Goal: Information Seeking & Learning: Learn about a topic

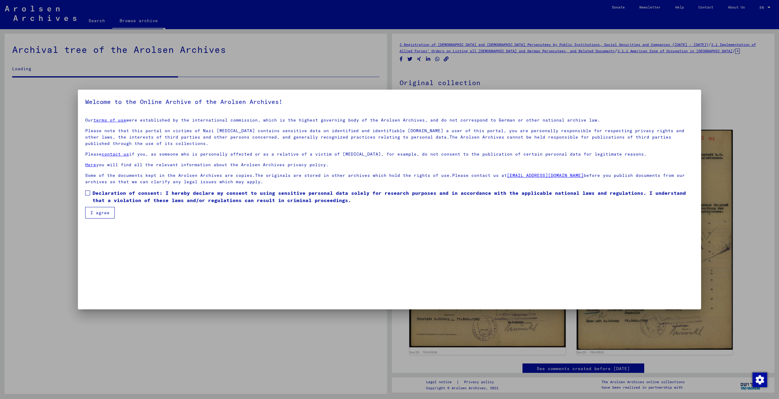
click at [103, 211] on button "I agree" at bounding box center [100, 213] width 30 height 12
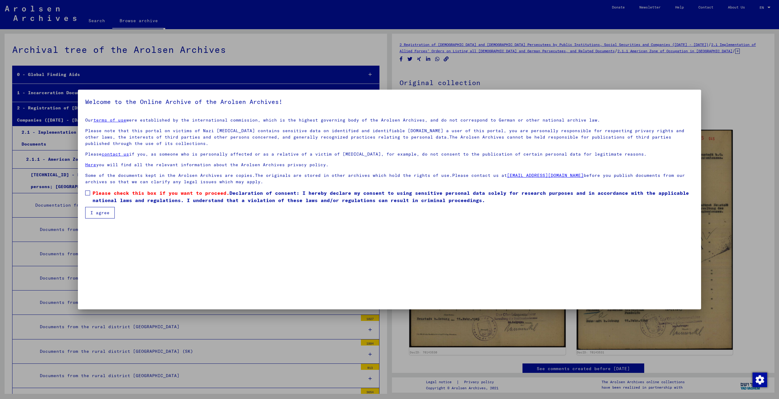
scroll to position [2908, 0]
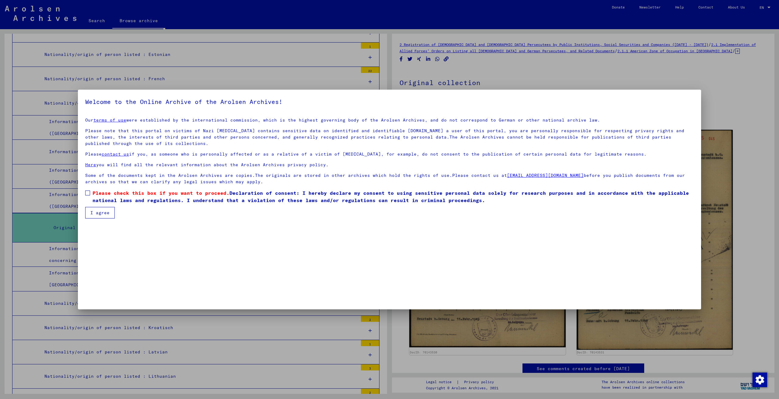
click at [99, 194] on span "Please check this box if you want to proceed." at bounding box center [160, 193] width 137 height 6
click at [101, 214] on button "I agree" at bounding box center [100, 213] width 30 height 12
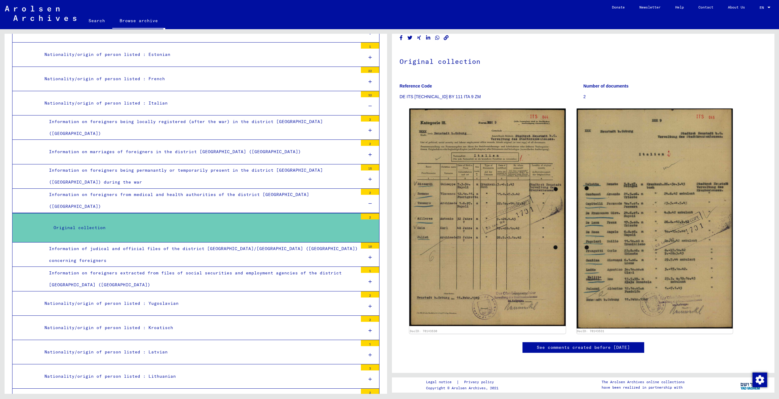
scroll to position [0, 0]
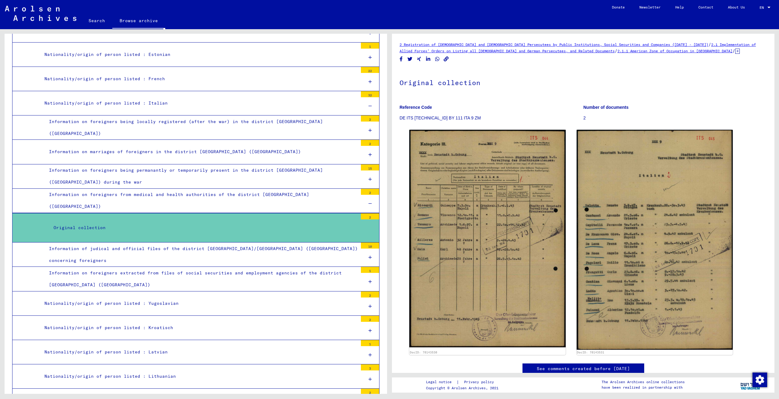
click at [313, 244] on div "Information of judical and official files of the district [GEOGRAPHIC_DATA]/[GE…" at bounding box center [200, 255] width 313 height 24
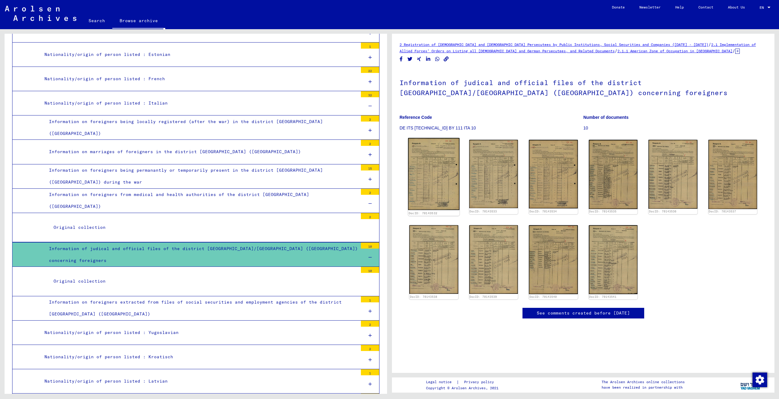
click at [419, 169] on img at bounding box center [433, 174] width 51 height 72
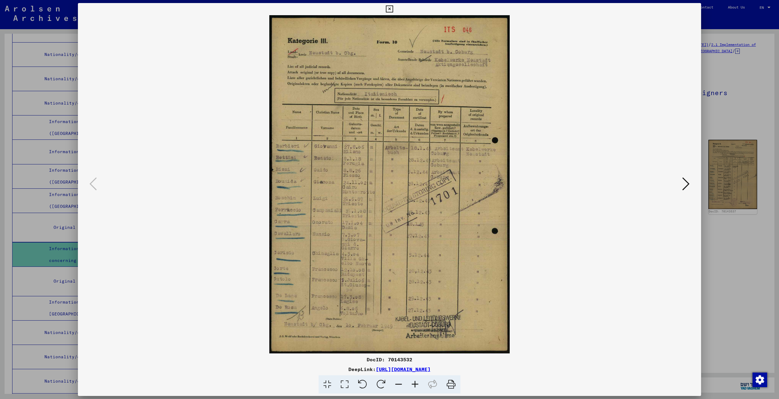
click at [686, 187] on icon at bounding box center [685, 184] width 7 height 15
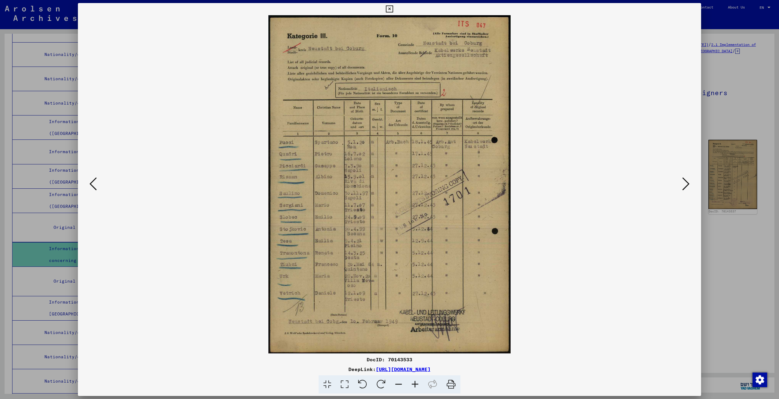
click at [684, 187] on icon at bounding box center [685, 184] width 7 height 15
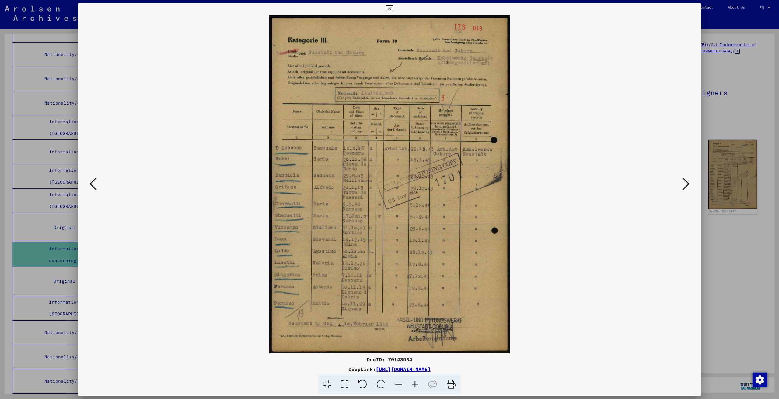
click at [684, 187] on icon at bounding box center [685, 184] width 7 height 15
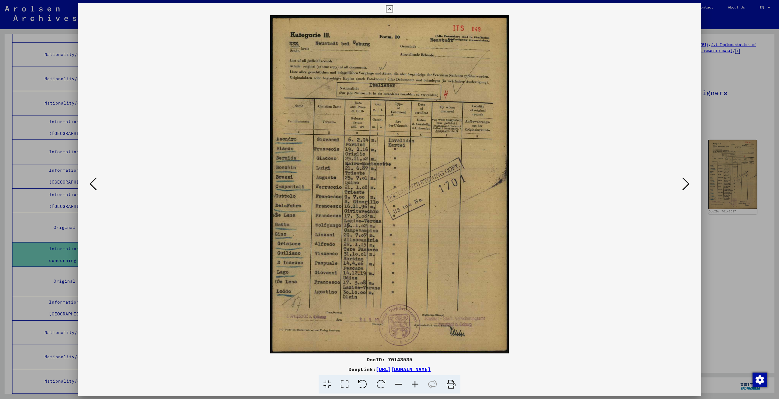
click at [684, 187] on icon at bounding box center [685, 184] width 7 height 15
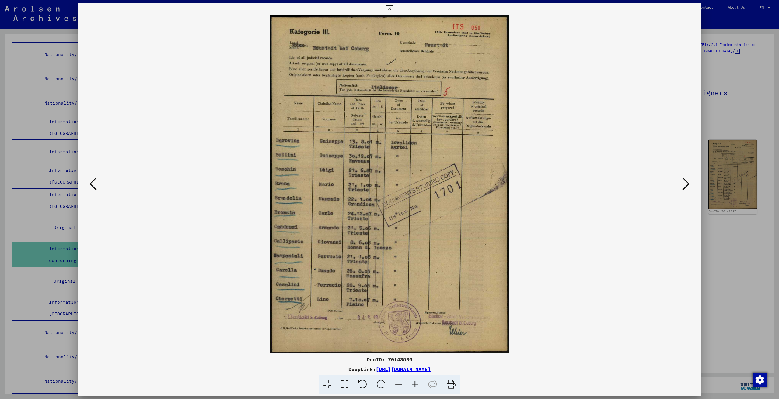
click at [684, 187] on icon at bounding box center [685, 184] width 7 height 15
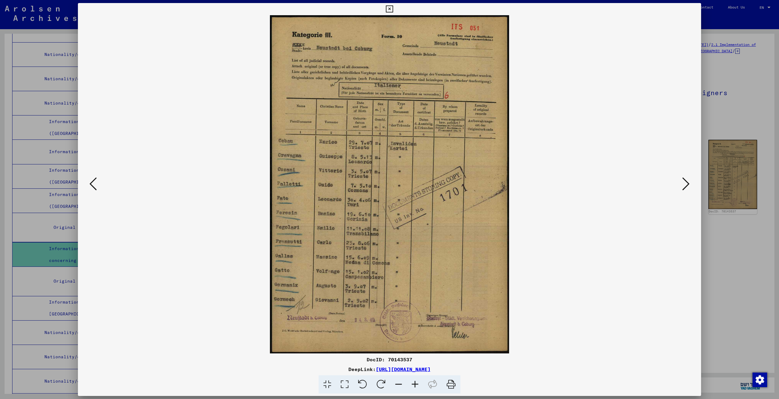
click at [684, 187] on icon at bounding box center [685, 184] width 7 height 15
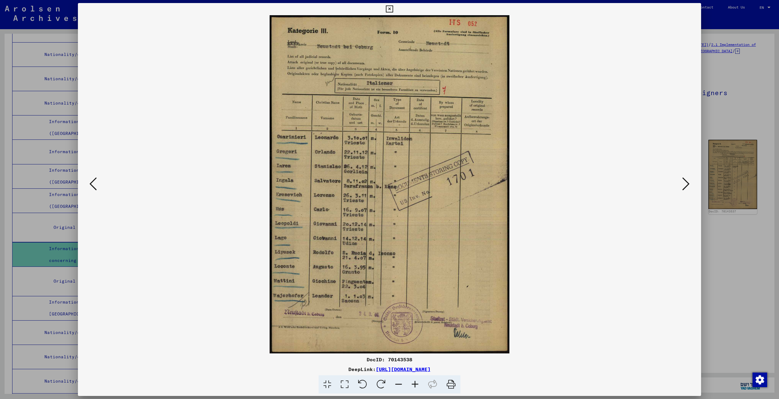
click at [684, 187] on icon at bounding box center [685, 184] width 7 height 15
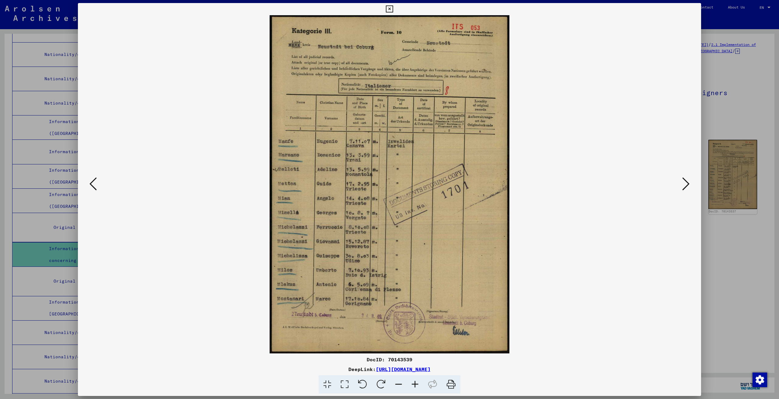
click at [684, 187] on icon at bounding box center [685, 184] width 7 height 15
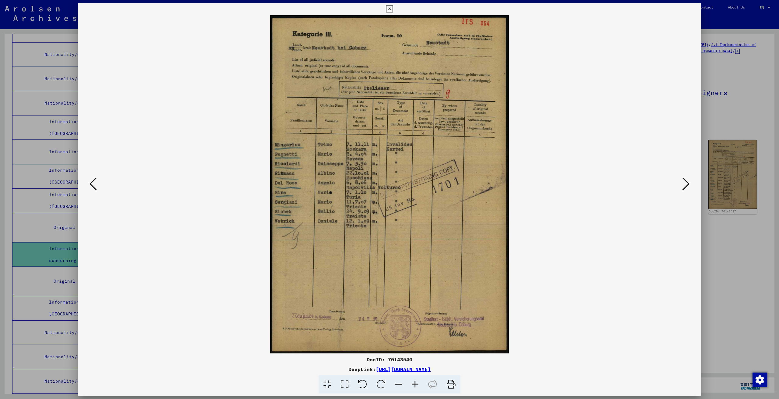
click at [684, 187] on icon at bounding box center [685, 184] width 7 height 15
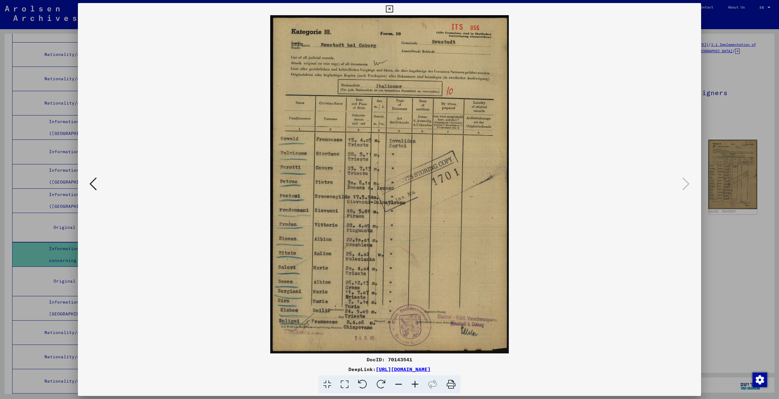
click at [706, 250] on div at bounding box center [389, 199] width 779 height 399
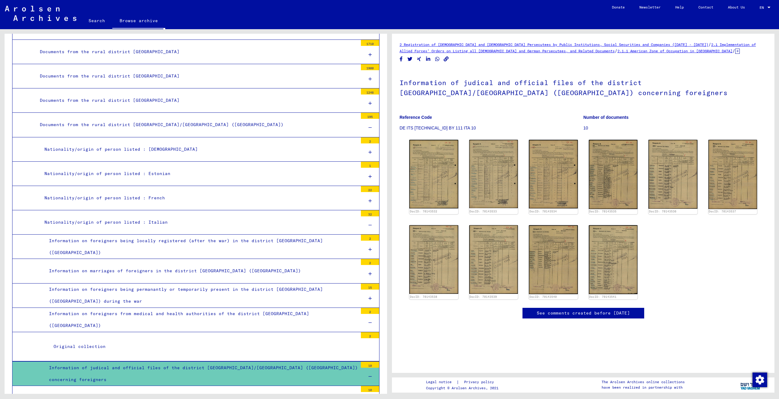
scroll to position [2786, 0]
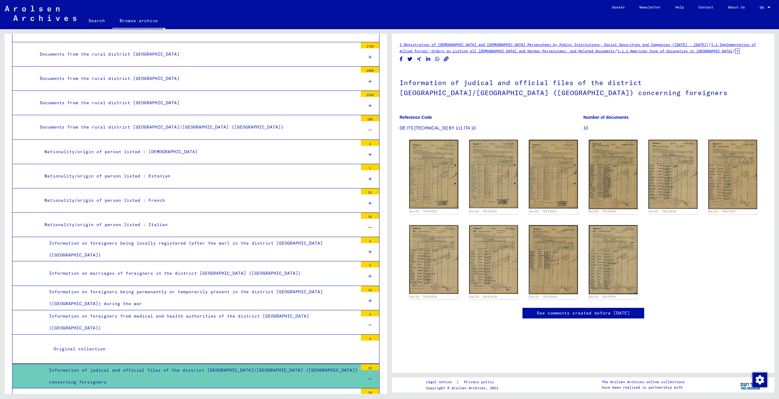
click at [170, 219] on div "Nationality/origin of person listed : Italian" at bounding box center [199, 225] width 318 height 12
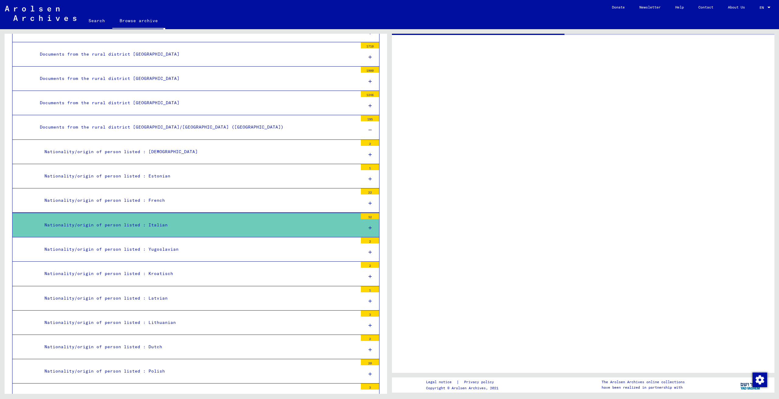
click at [201, 219] on div "Nationality/origin of person listed : Italian" at bounding box center [199, 225] width 318 height 12
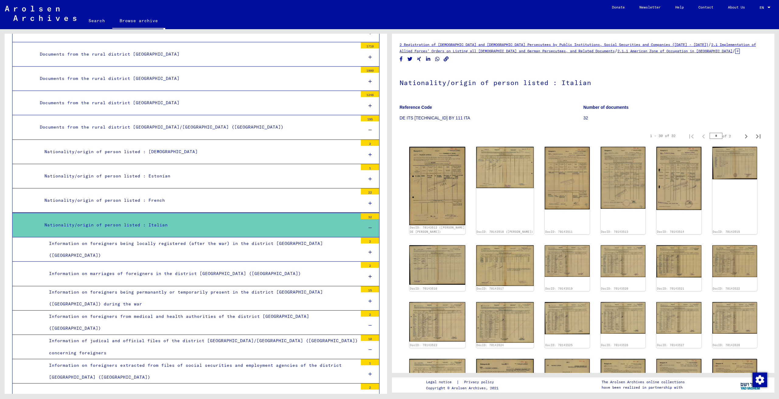
click at [211, 239] on div "Information on foreigners being locally registered (after the war) in the distr…" at bounding box center [200, 250] width 313 height 24
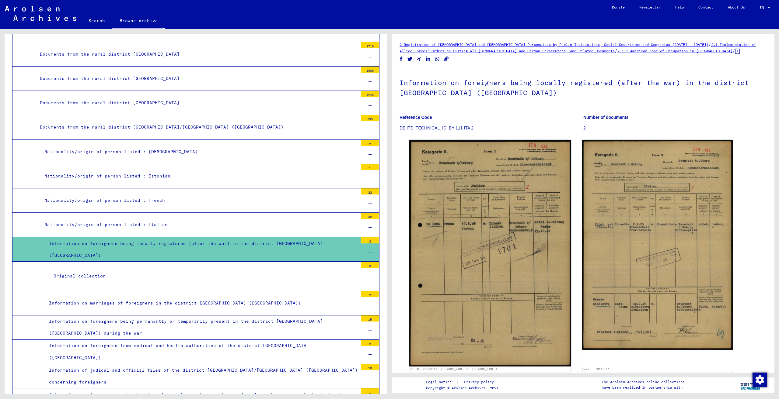
click at [267, 271] on div "Original collection" at bounding box center [203, 276] width 309 height 12
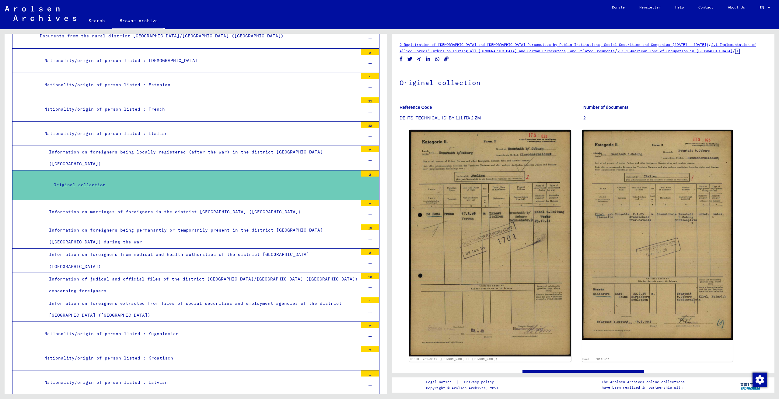
scroll to position [2908, 0]
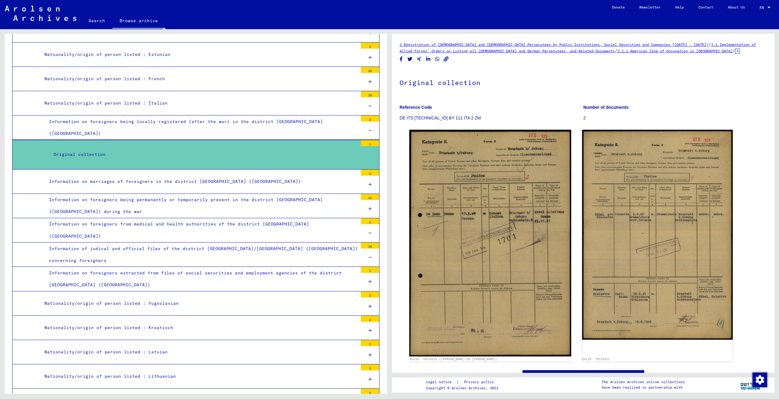
click at [220, 267] on div "Information on foreigners extracted from files of social securities and employm…" at bounding box center [200, 279] width 313 height 24
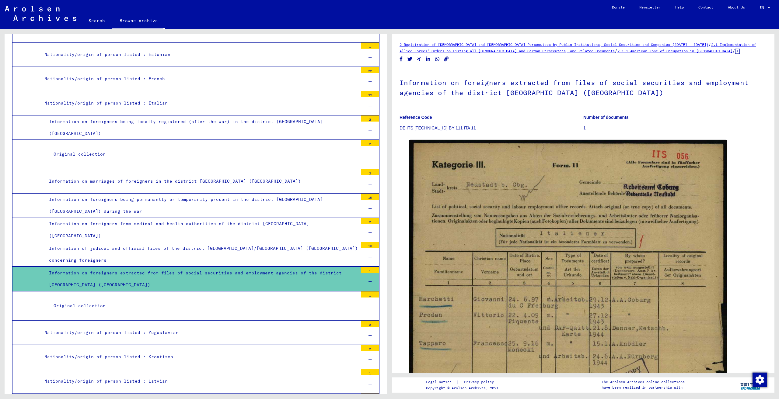
click at [286, 243] on div "Information of judical and official files of the district [GEOGRAPHIC_DATA]/[GE…" at bounding box center [200, 255] width 313 height 24
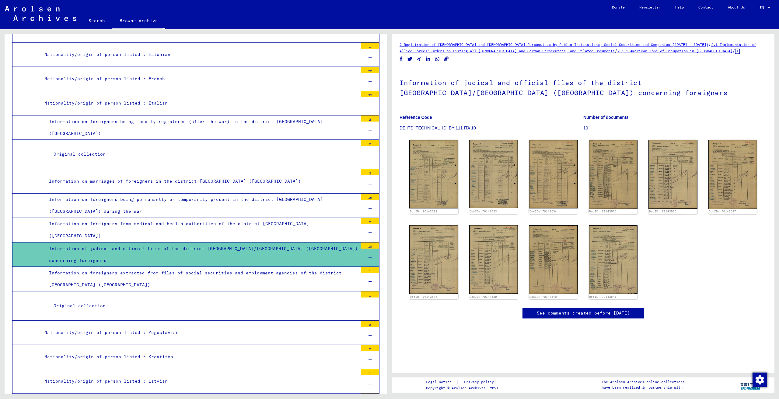
click at [271, 220] on div "Information on foreigners from medical and health authorities of the district […" at bounding box center [200, 230] width 313 height 24
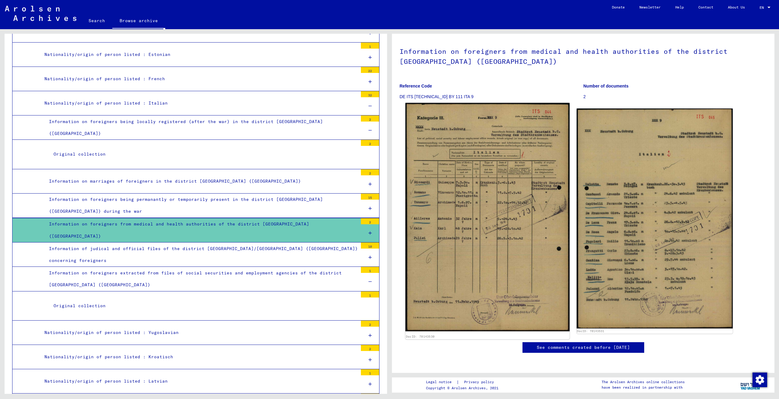
scroll to position [30, 0]
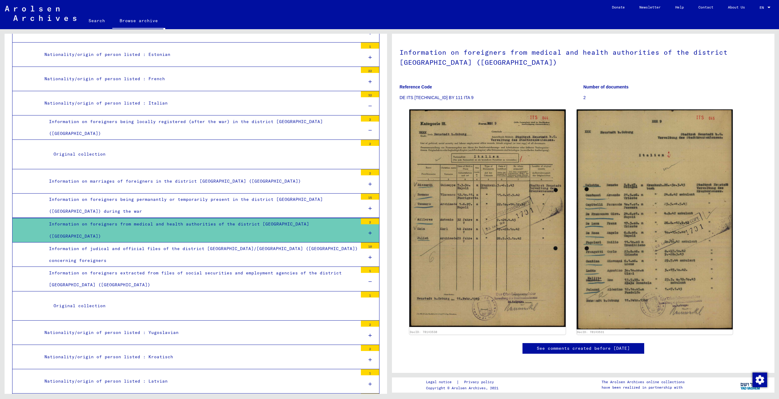
click at [306, 201] on div "Information on foreigners being permanantly or temporarily present in the distr…" at bounding box center [200, 206] width 313 height 24
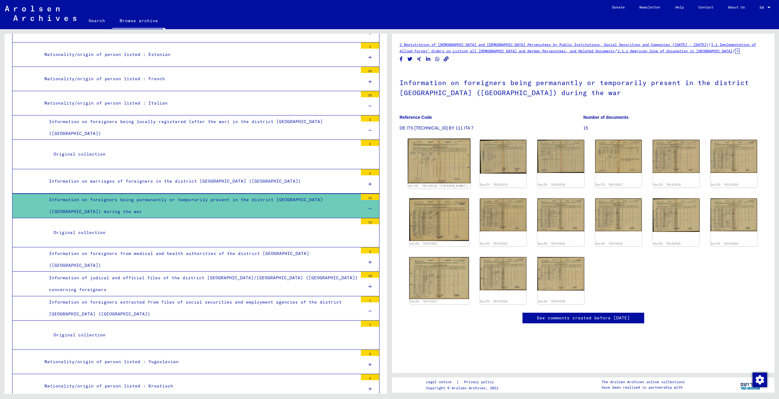
click at [438, 163] on img at bounding box center [439, 161] width 62 height 45
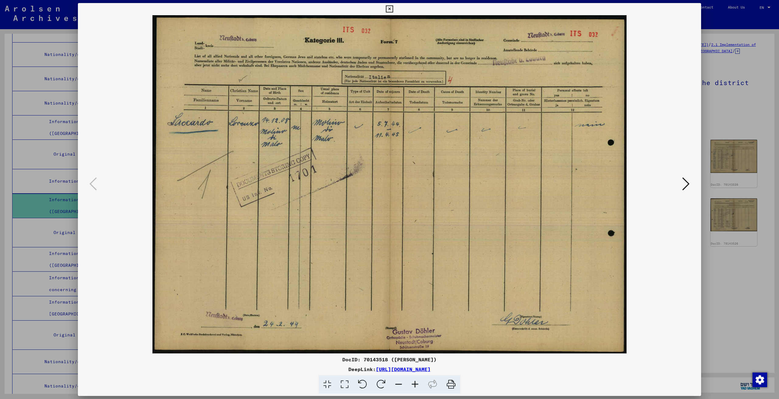
click at [677, 184] on img at bounding box center [390, 184] width 582 height 339
click at [683, 185] on icon at bounding box center [685, 184] width 7 height 15
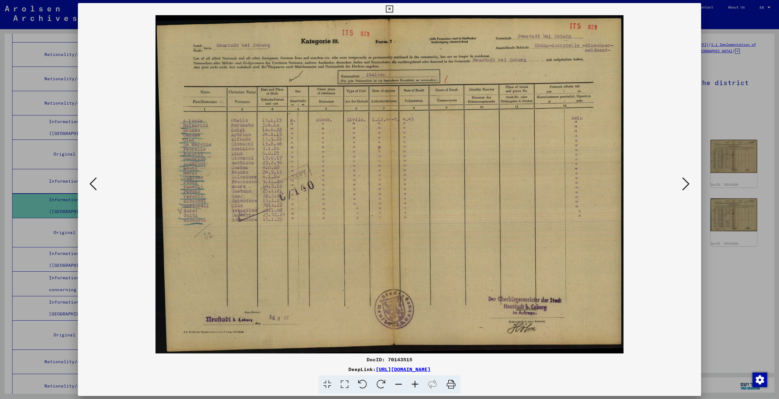
click at [685, 188] on icon at bounding box center [685, 184] width 7 height 15
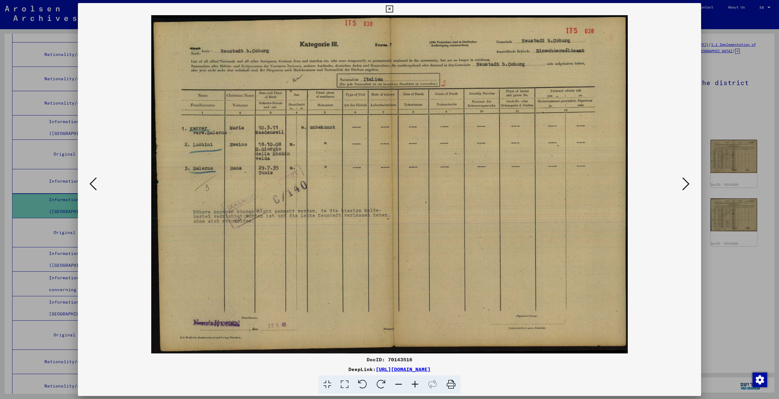
click at [685, 188] on icon at bounding box center [685, 184] width 7 height 15
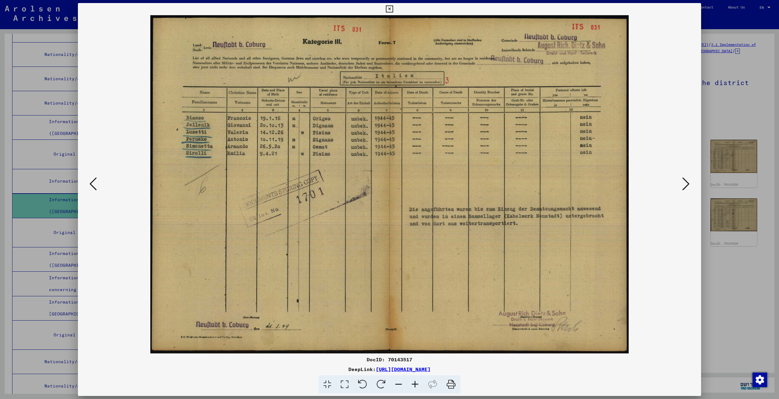
click at [685, 188] on icon at bounding box center [685, 184] width 7 height 15
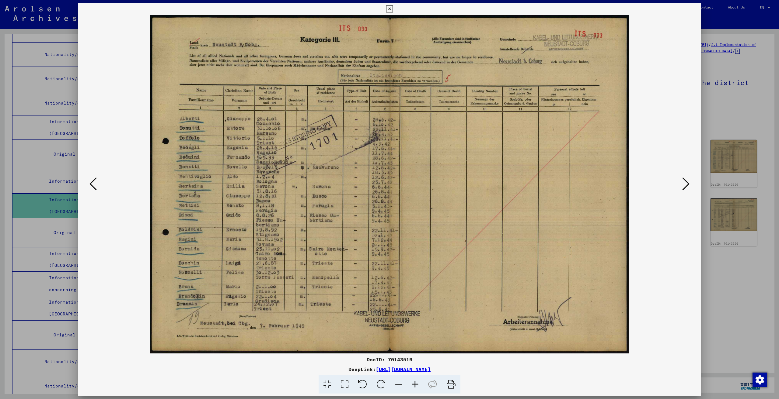
click at [685, 188] on icon at bounding box center [685, 184] width 7 height 15
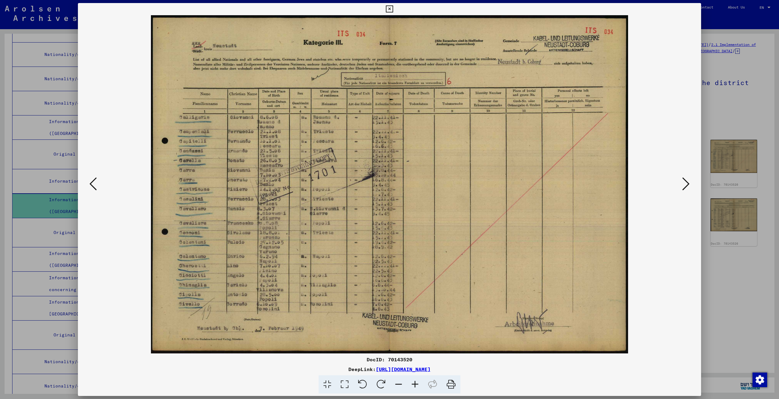
click at [685, 188] on icon at bounding box center [685, 184] width 7 height 15
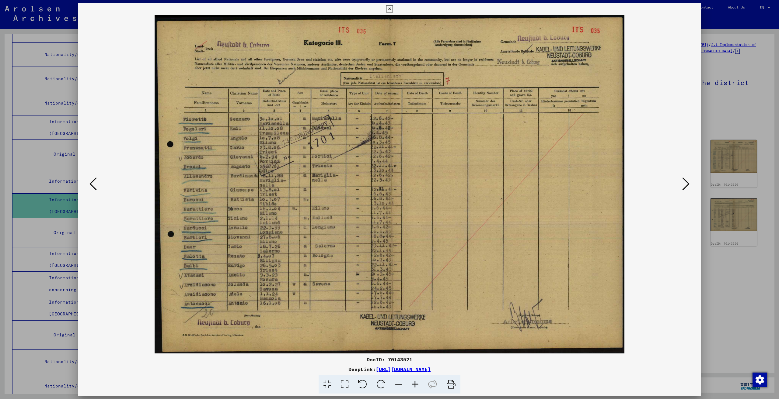
click at [685, 188] on icon at bounding box center [685, 184] width 7 height 15
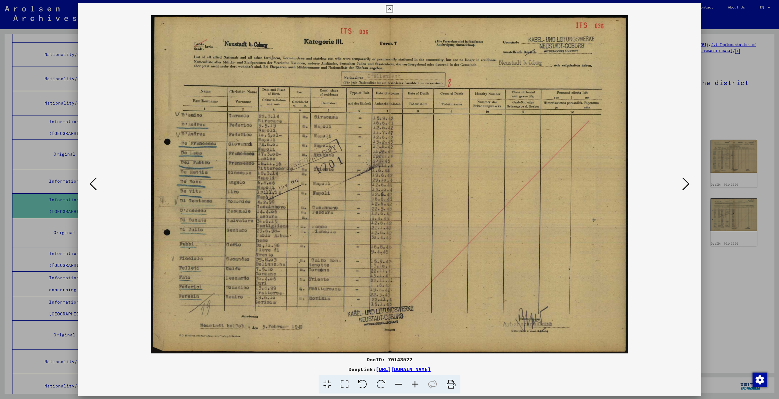
click at [685, 188] on icon at bounding box center [685, 184] width 7 height 15
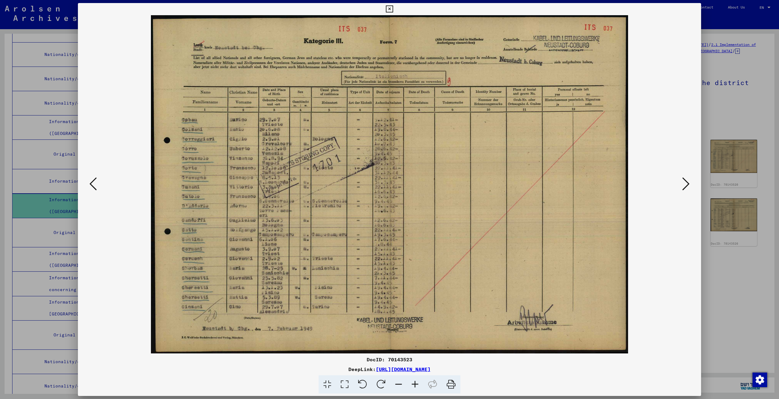
click at [685, 188] on icon at bounding box center [685, 184] width 7 height 15
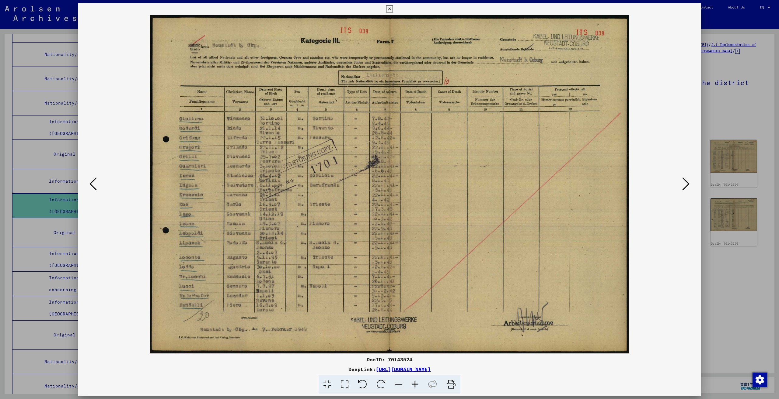
click at [685, 188] on icon at bounding box center [685, 184] width 7 height 15
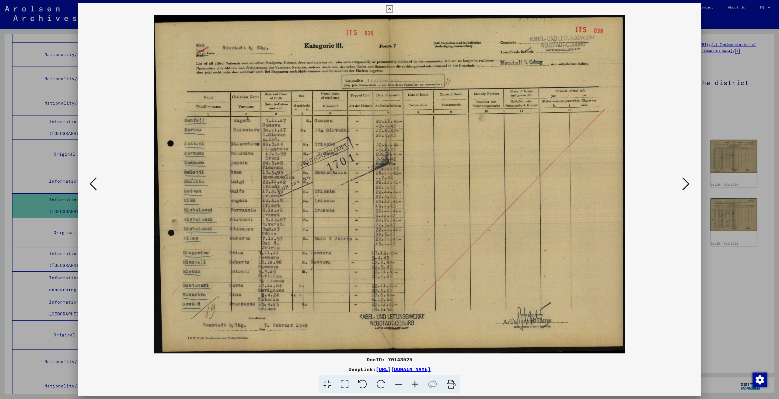
click at [685, 188] on icon at bounding box center [685, 184] width 7 height 15
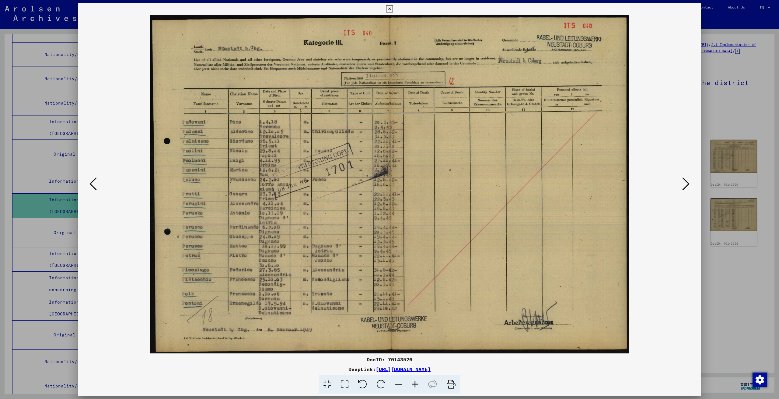
click at [685, 188] on icon at bounding box center [685, 184] width 7 height 15
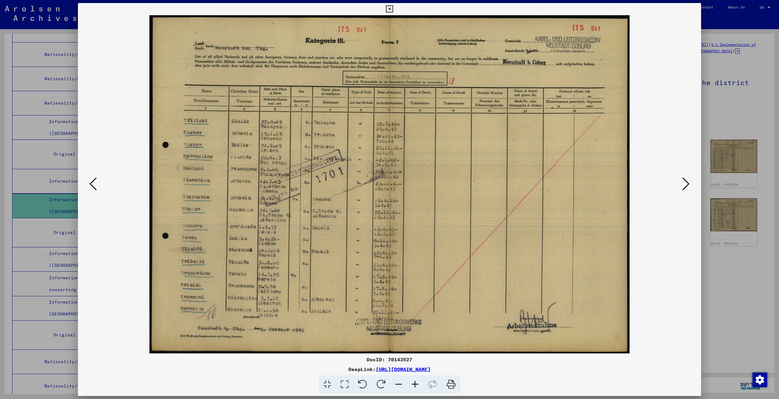
click at [685, 188] on icon at bounding box center [685, 184] width 7 height 15
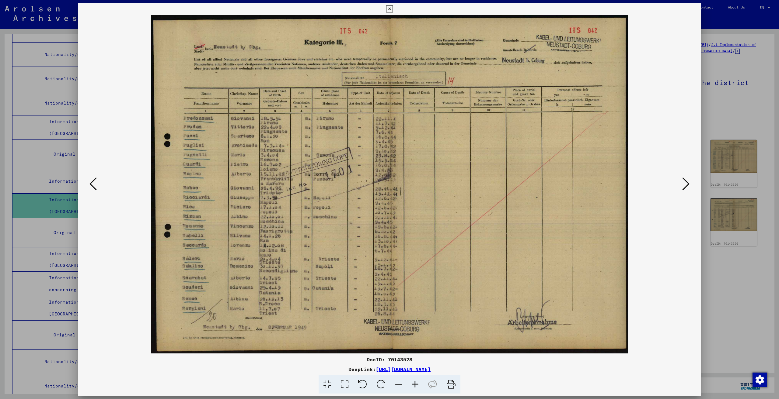
click at [96, 194] on div at bounding box center [389, 184] width 623 height 339
click at [96, 189] on icon at bounding box center [92, 184] width 7 height 15
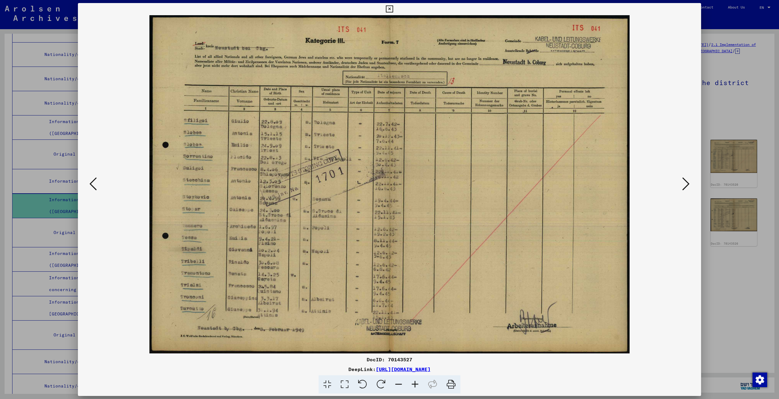
click at [690, 187] on button at bounding box center [685, 184] width 11 height 17
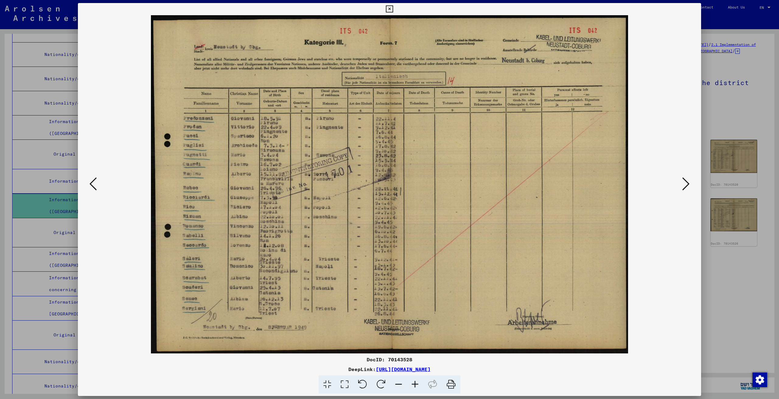
click at [687, 189] on icon at bounding box center [685, 184] width 7 height 15
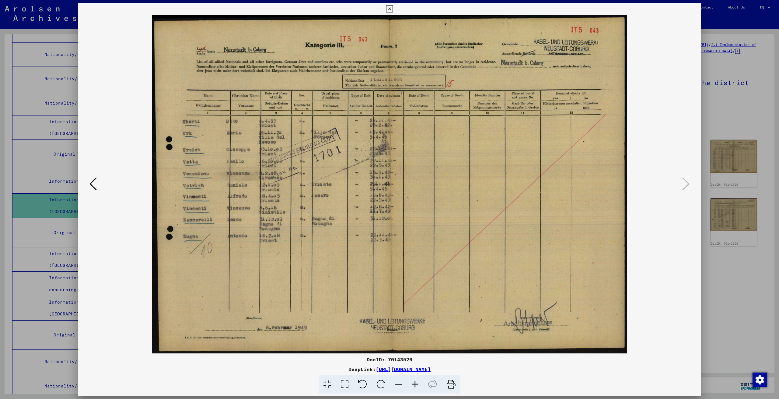
click at [678, 181] on img at bounding box center [390, 184] width 582 height 339
click at [735, 257] on div at bounding box center [389, 199] width 779 height 399
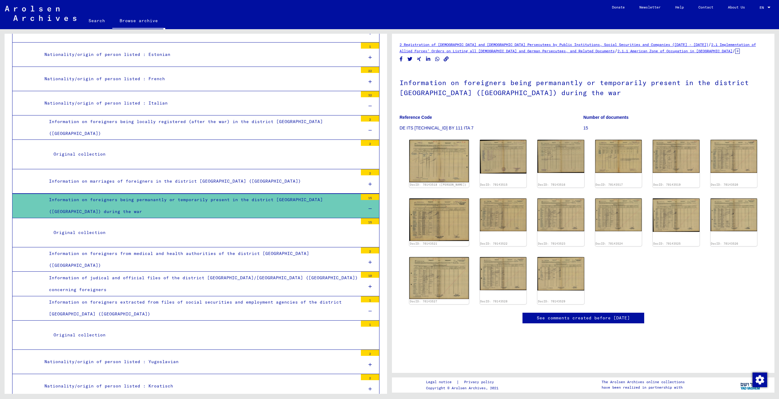
click at [311, 227] on div "Original collection" at bounding box center [203, 233] width 309 height 12
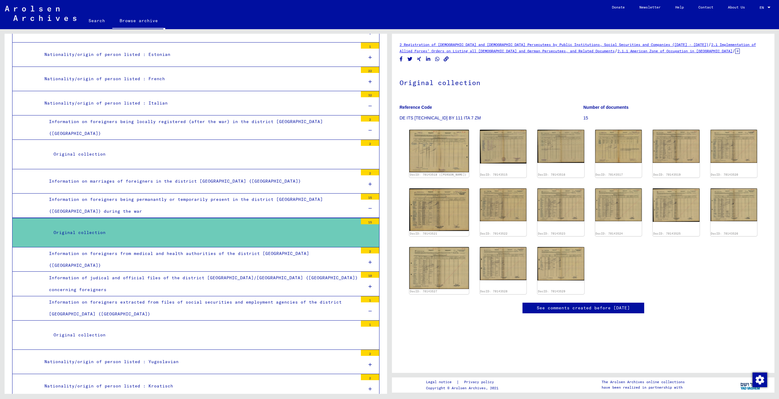
click at [188, 176] on div "Information on marriages of foreigners in the district [GEOGRAPHIC_DATA] ([GEOG…" at bounding box center [200, 182] width 313 height 12
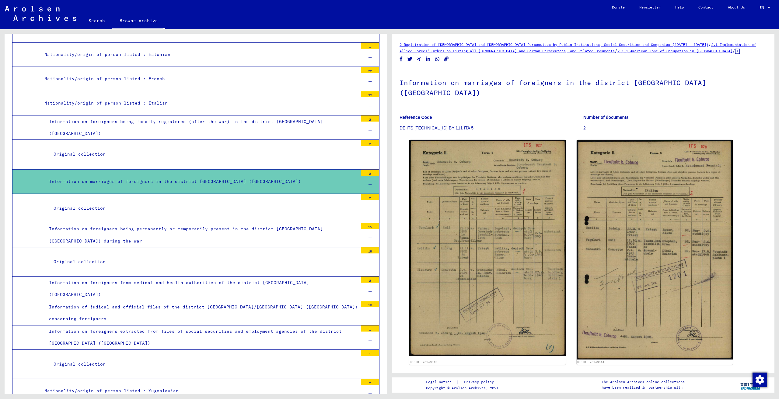
click at [202, 148] on div "Original collection" at bounding box center [203, 154] width 309 height 12
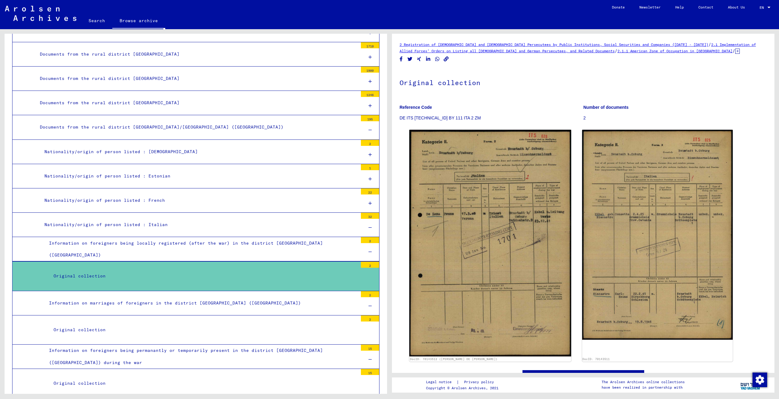
click at [175, 241] on div "Information on foreigners being locally registered (after the war) in the distr…" at bounding box center [200, 250] width 313 height 24
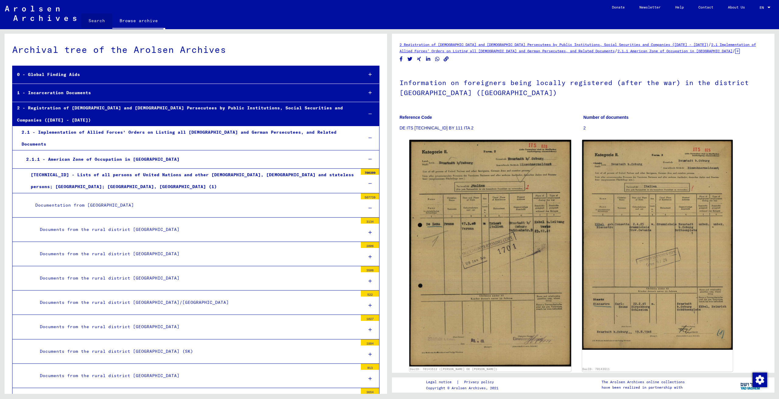
click at [99, 21] on link "Search" at bounding box center [96, 20] width 31 height 15
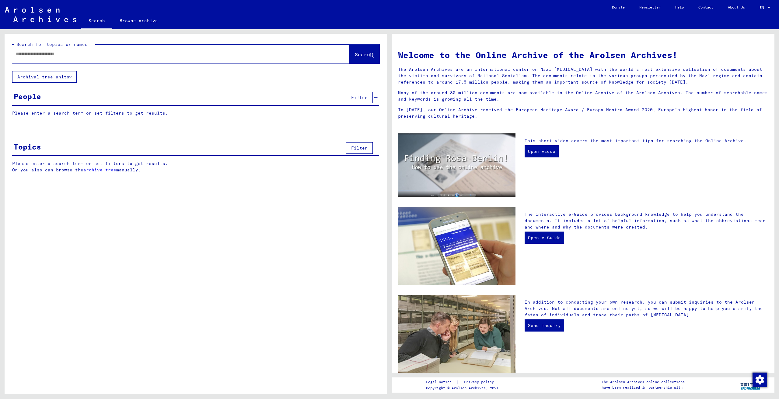
click at [104, 52] on input "text" at bounding box center [174, 54] width 316 height 6
